Goal: Task Accomplishment & Management: Use online tool/utility

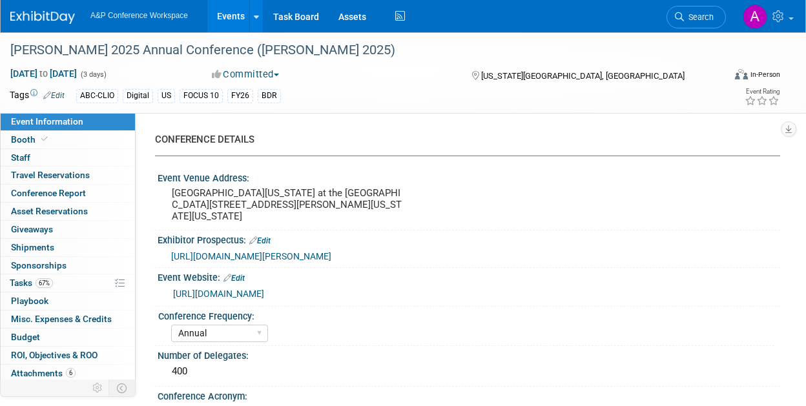
select select "Annual"
select select "Level 2"
select select "In-Person Booth"
select select "Library & Information Science"
select select "Bloomsbury Libraries Unlimited"
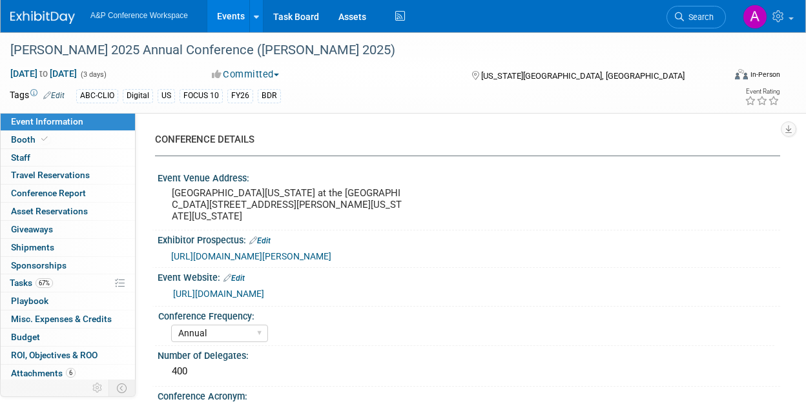
select select "[PERSON_NAME]"
select select "Brand/Subject Presence​"
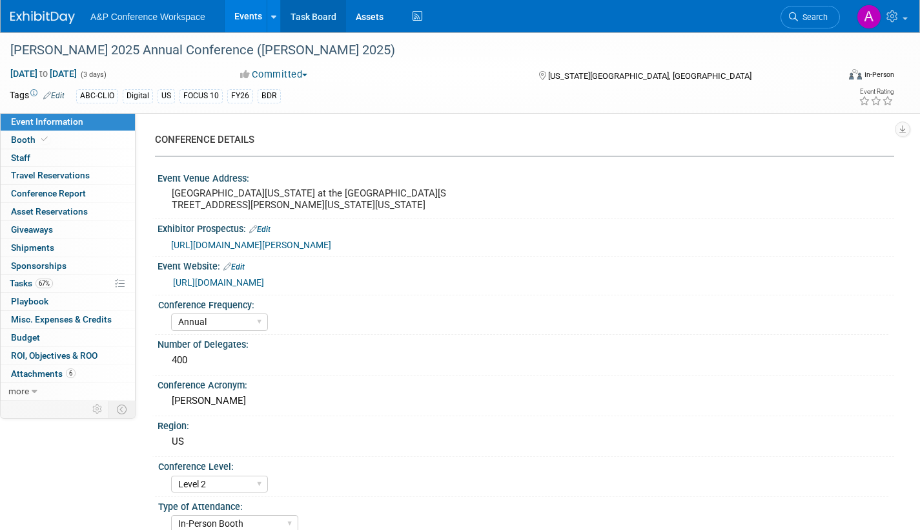
click at [321, 14] on link "Task Board" at bounding box center [313, 16] width 65 height 32
